Goal: Check status

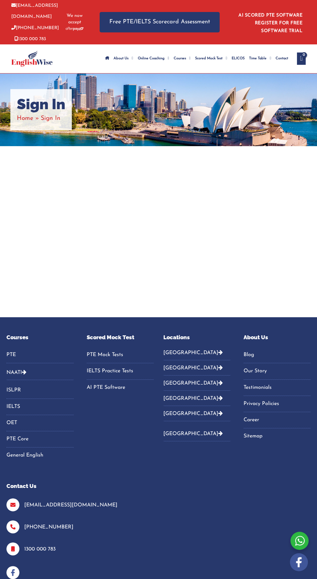
click at [28, 116] on span "Home" at bounding box center [25, 118] width 17 height 6
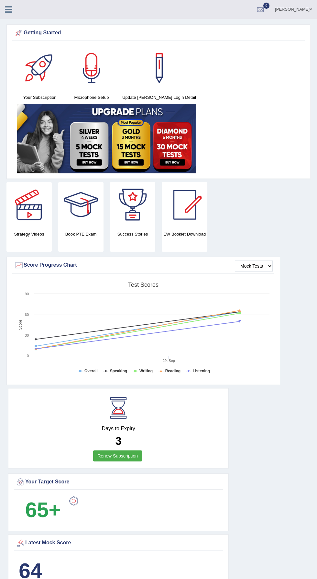
click at [11, 15] on div "[PERSON_NAME] Toggle navigation Username: [PERSON_NAME] Access Type: Online Sub…" at bounding box center [158, 9] width 317 height 19
click at [9, 13] on icon at bounding box center [8, 9] width 7 height 8
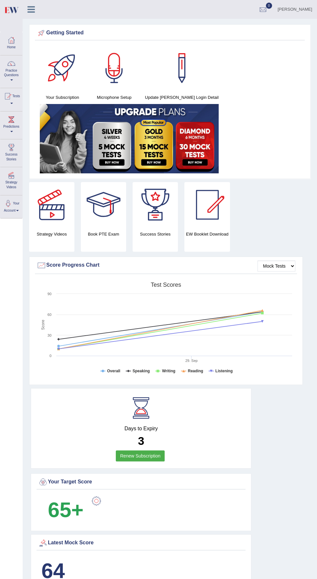
click at [268, 7] on div at bounding box center [264, 10] width 10 height 10
click at [233, 32] on li "See All Alerts" at bounding box center [224, 27] width 93 height 13
click at [12, 95] on div at bounding box center [8, 96] width 10 height 10
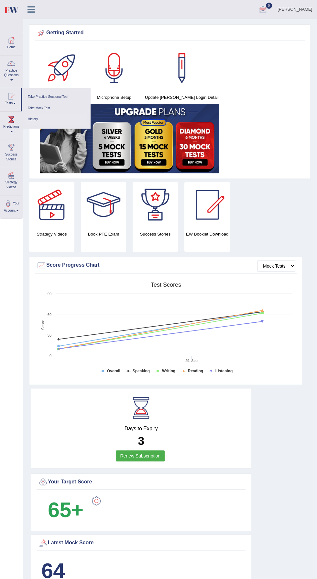
click at [39, 124] on link "History" at bounding box center [57, 119] width 62 height 11
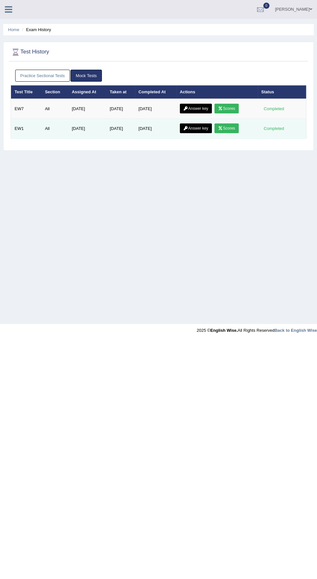
click at [238, 125] on link "Scores" at bounding box center [227, 128] width 24 height 10
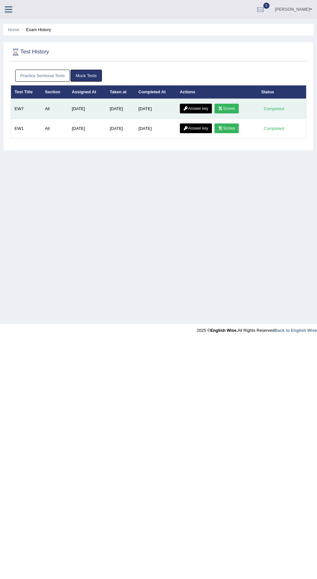
click at [223, 108] on icon at bounding box center [220, 109] width 5 height 4
